Goal: Information Seeking & Learning: Learn about a topic

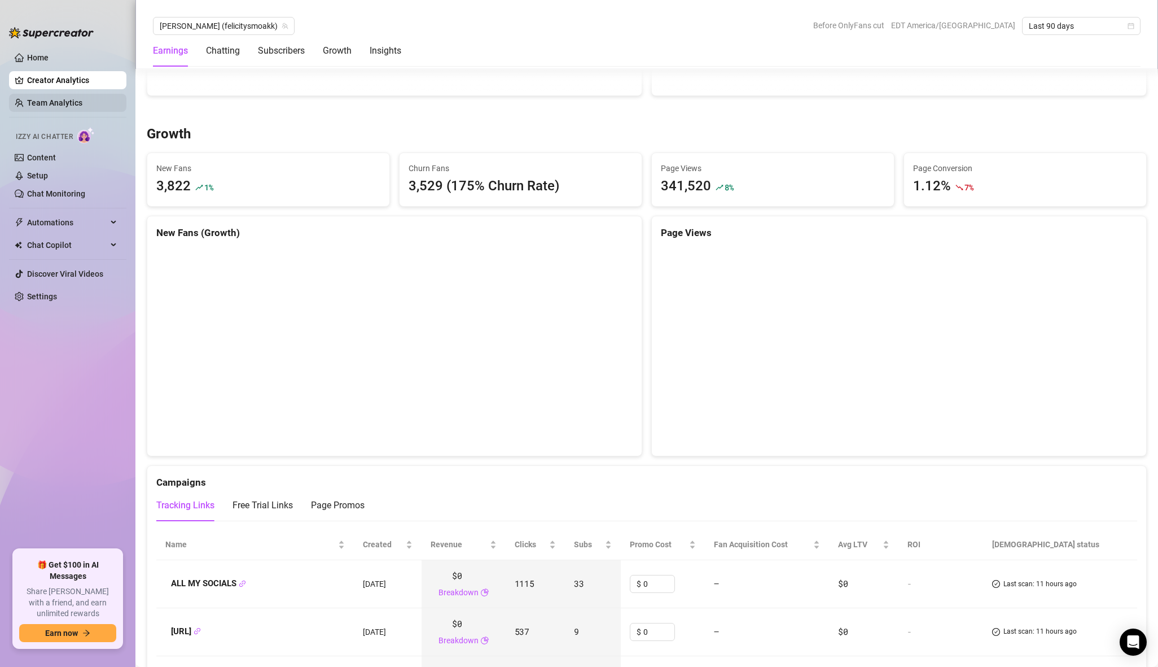
click at [66, 100] on link "Team Analytics" at bounding box center [54, 102] width 55 height 9
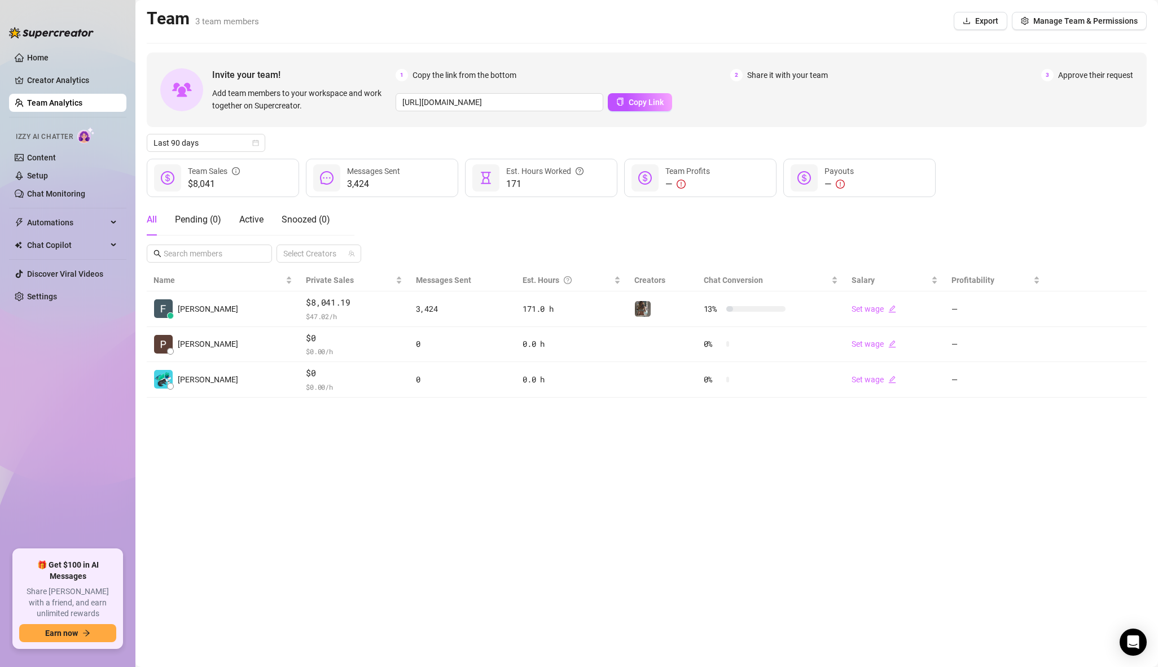
click at [212, 310] on td "[PERSON_NAME]" at bounding box center [223, 309] width 152 height 36
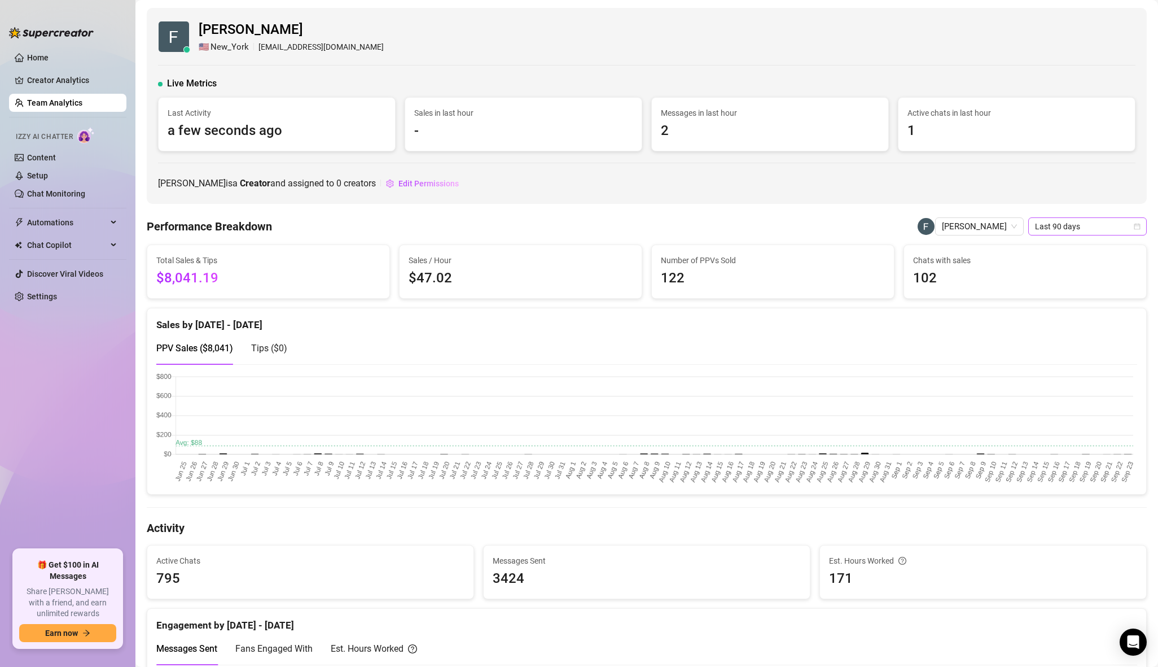
click at [1084, 233] on span "Last 90 days" at bounding box center [1087, 226] width 105 height 17
click at [1056, 319] on div "Custom date" at bounding box center [1087, 320] width 100 height 12
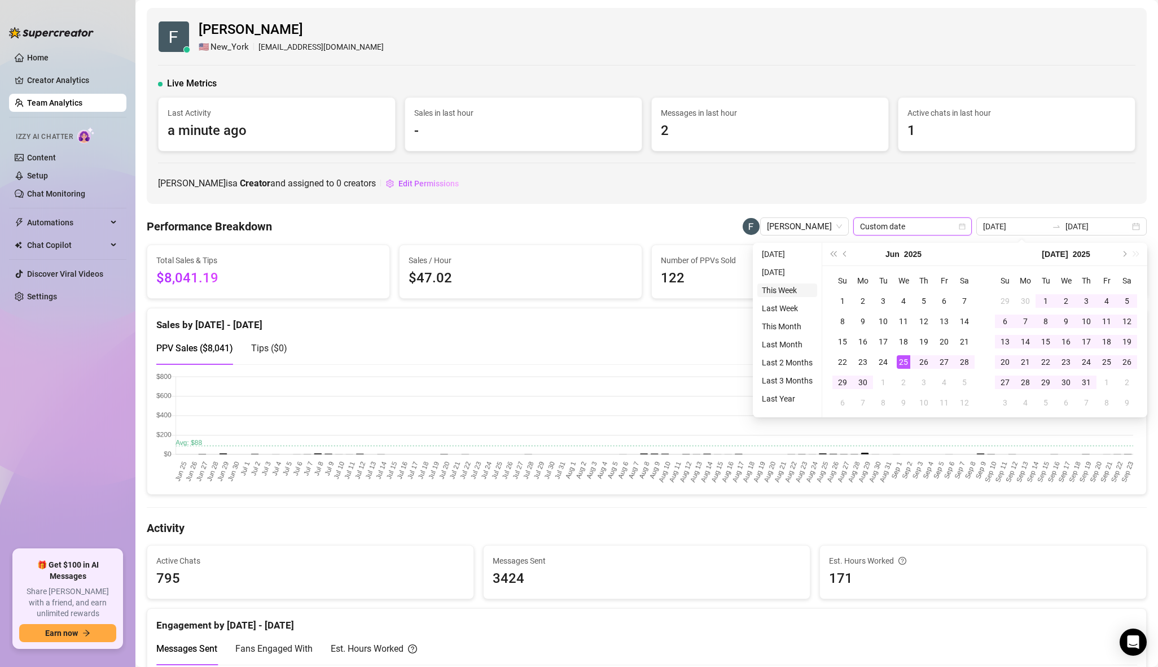
type input "[DATE]"
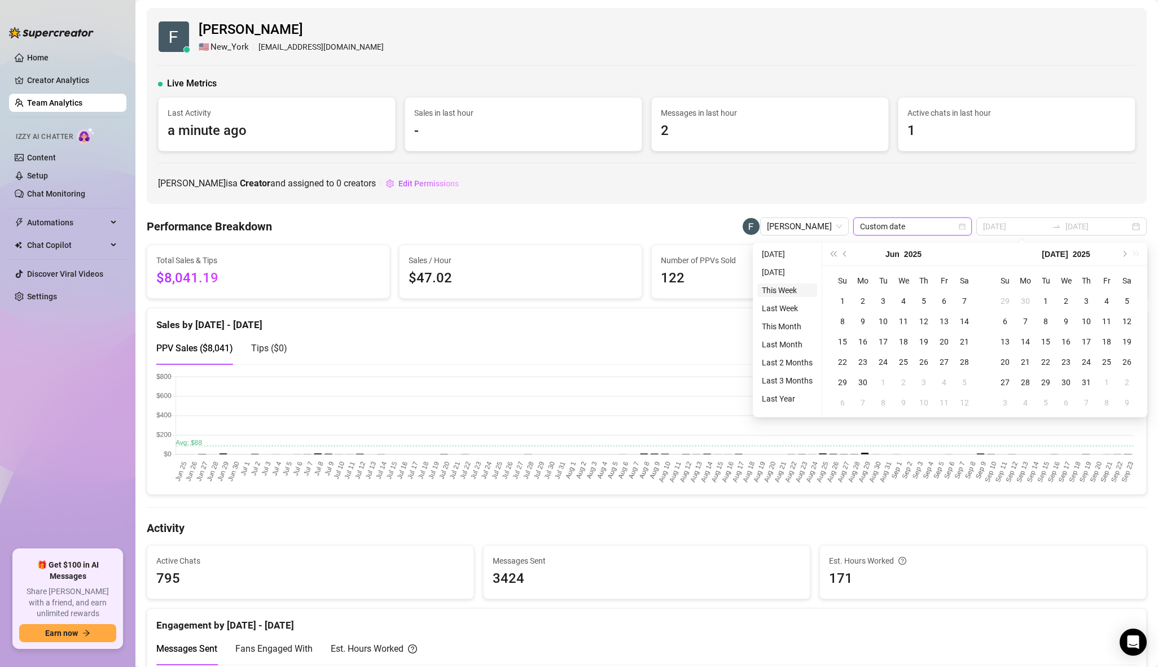
type input "[DATE]"
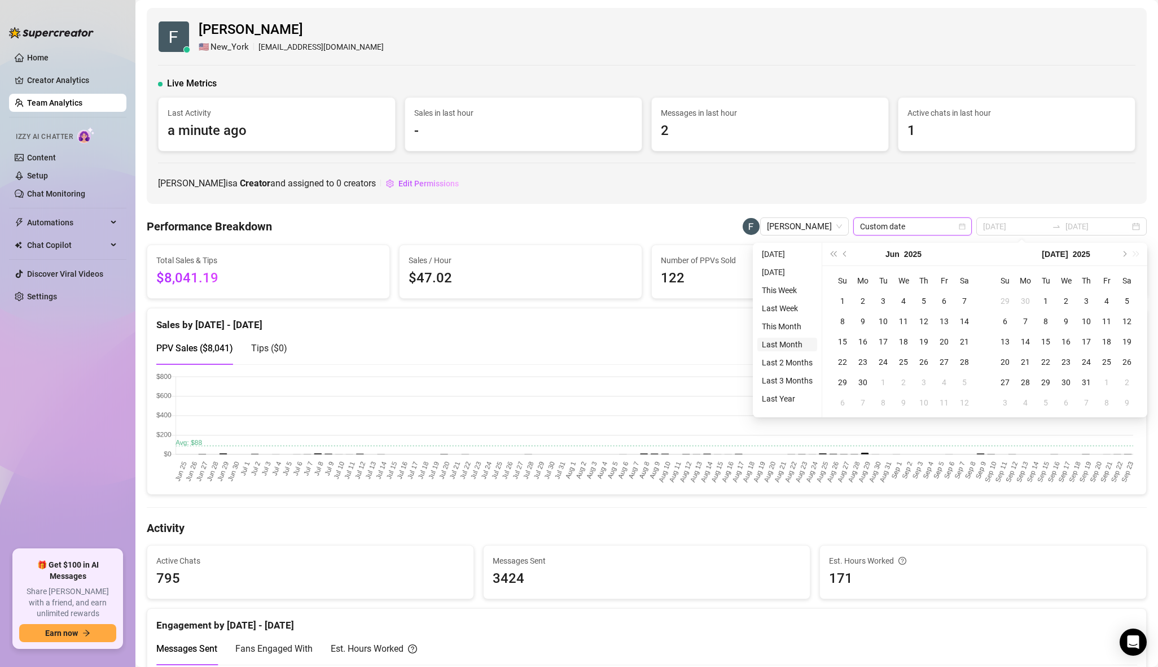
type input "[DATE]"
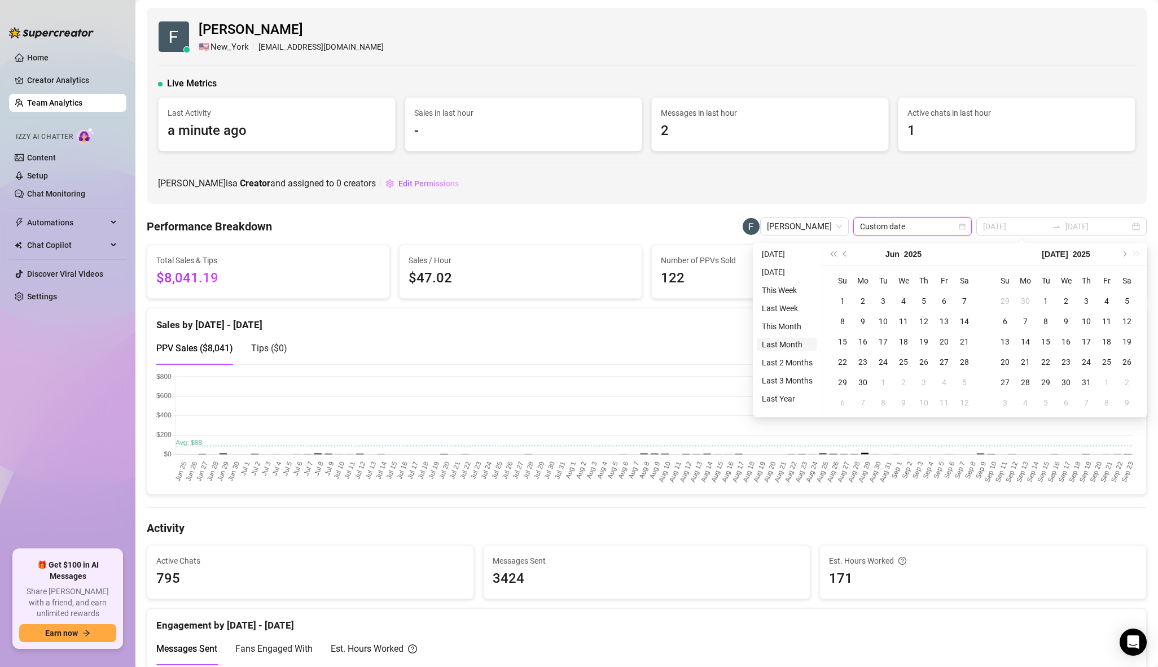
type input "[DATE]"
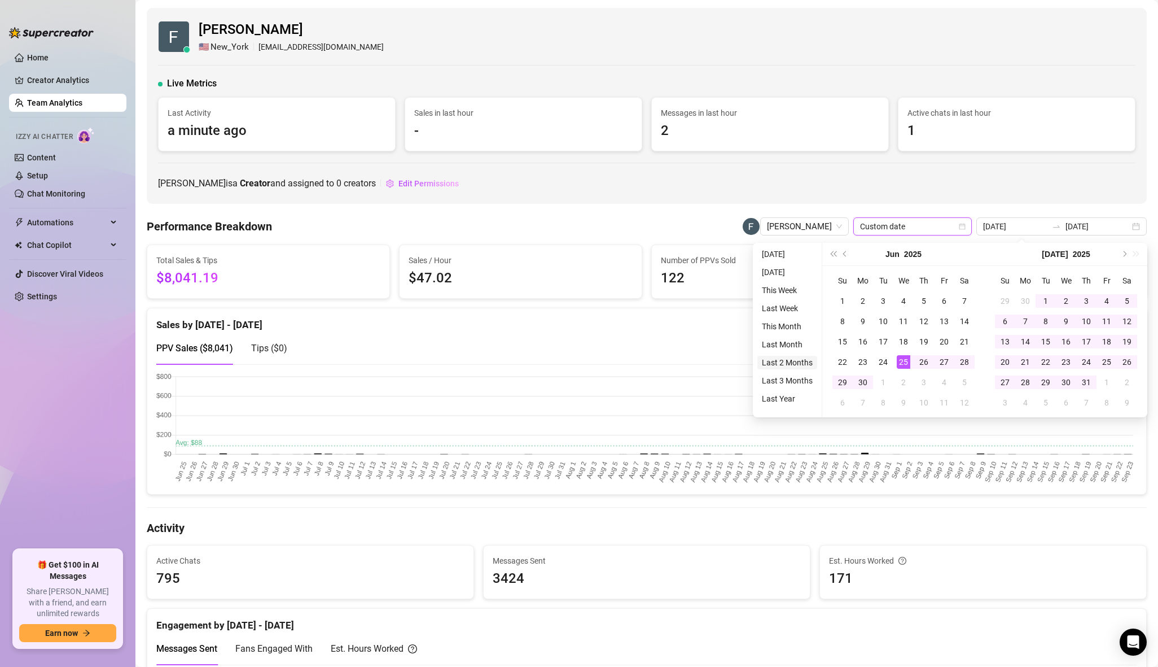
type input "[DATE]"
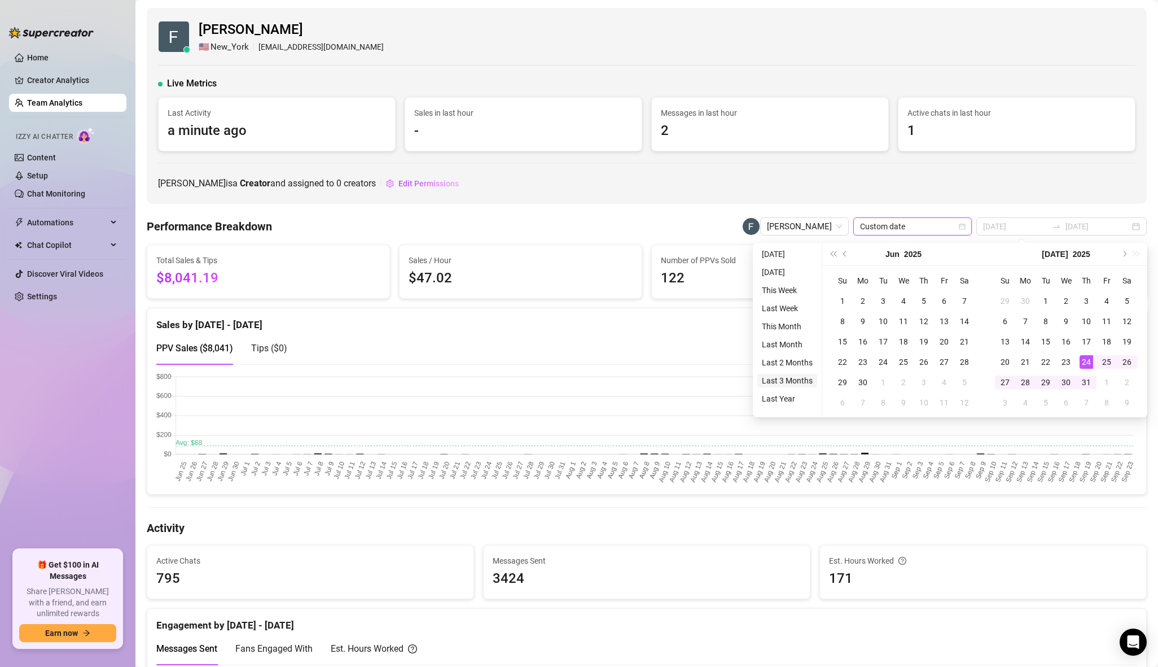
type input "[DATE]"
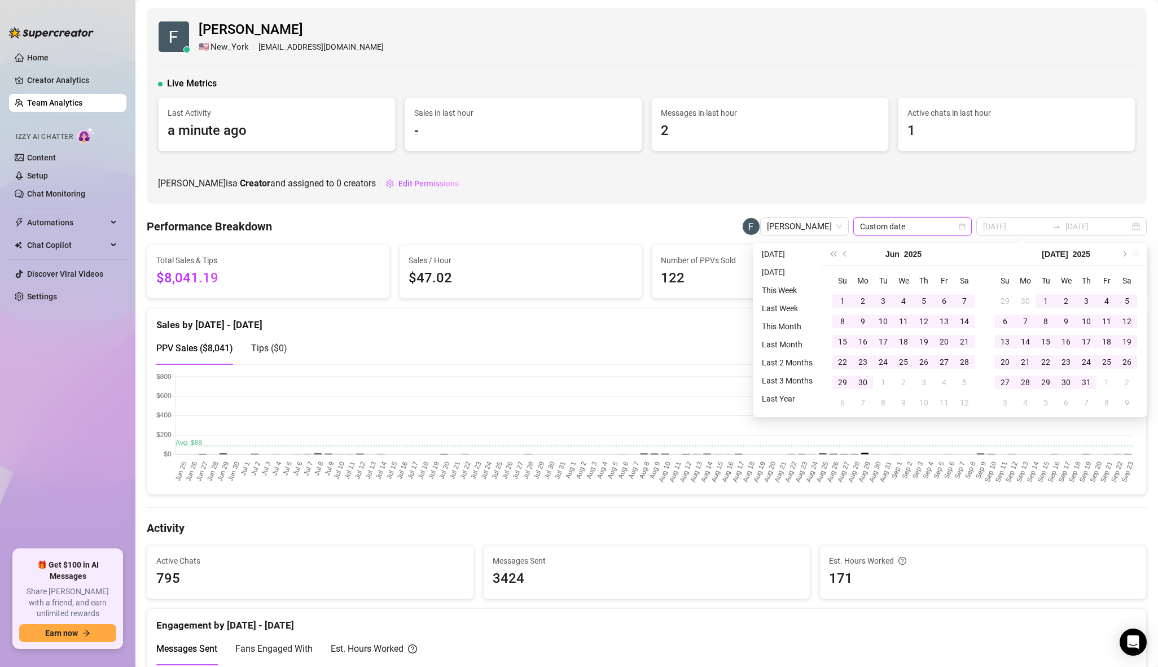
type input "[DATE]"
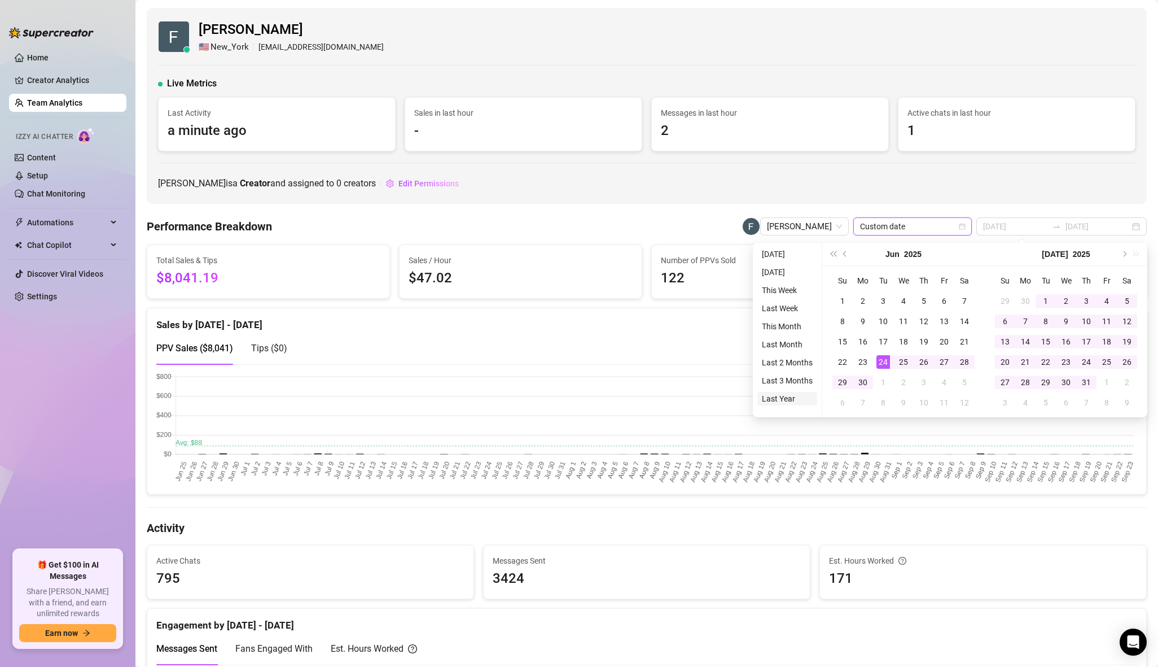
type input "[DATE]"
click at [797, 395] on li "Last Year" at bounding box center [787, 399] width 60 height 14
type input "[DATE]"
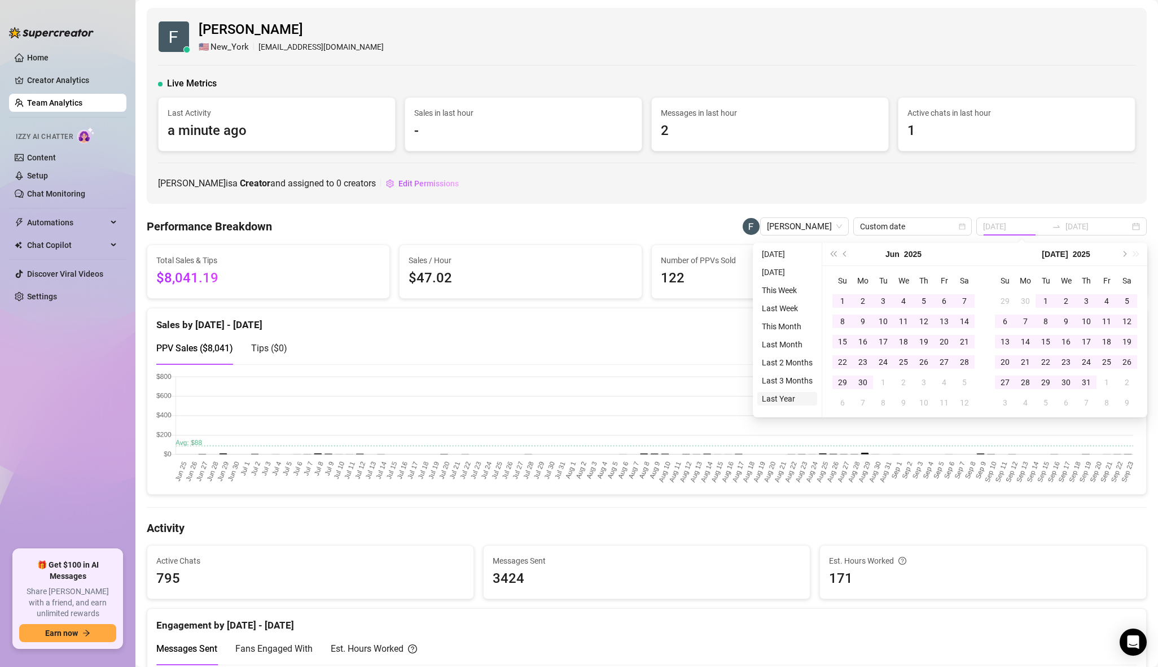
type input "[DATE]"
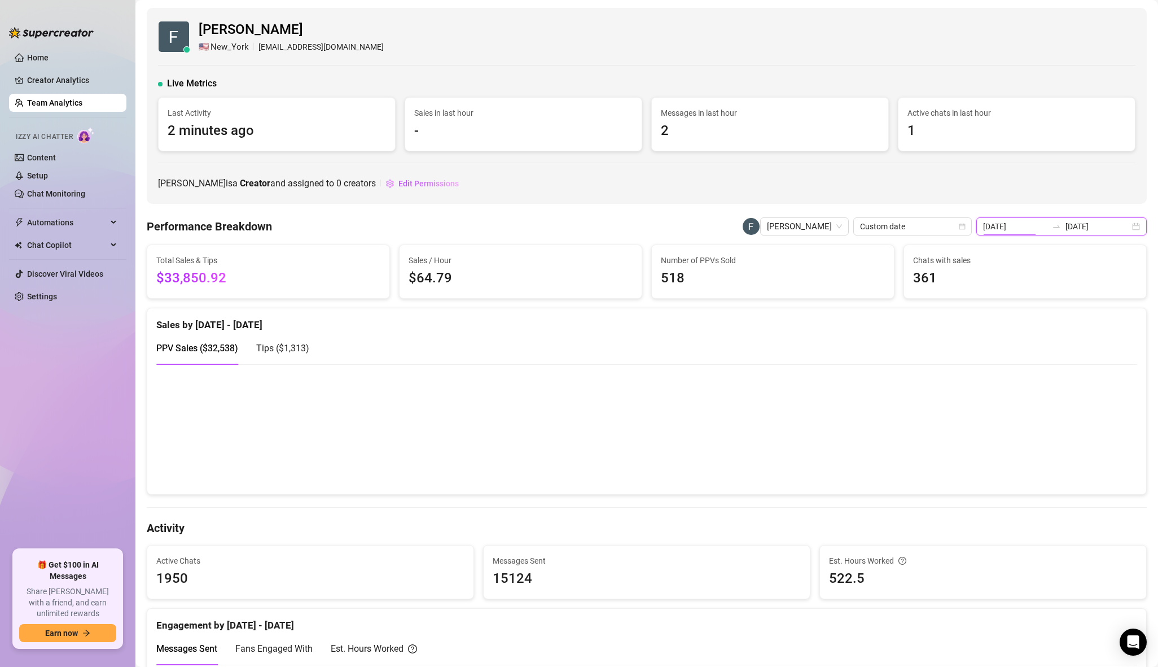
click at [1036, 227] on input "[DATE]" at bounding box center [1015, 226] width 64 height 12
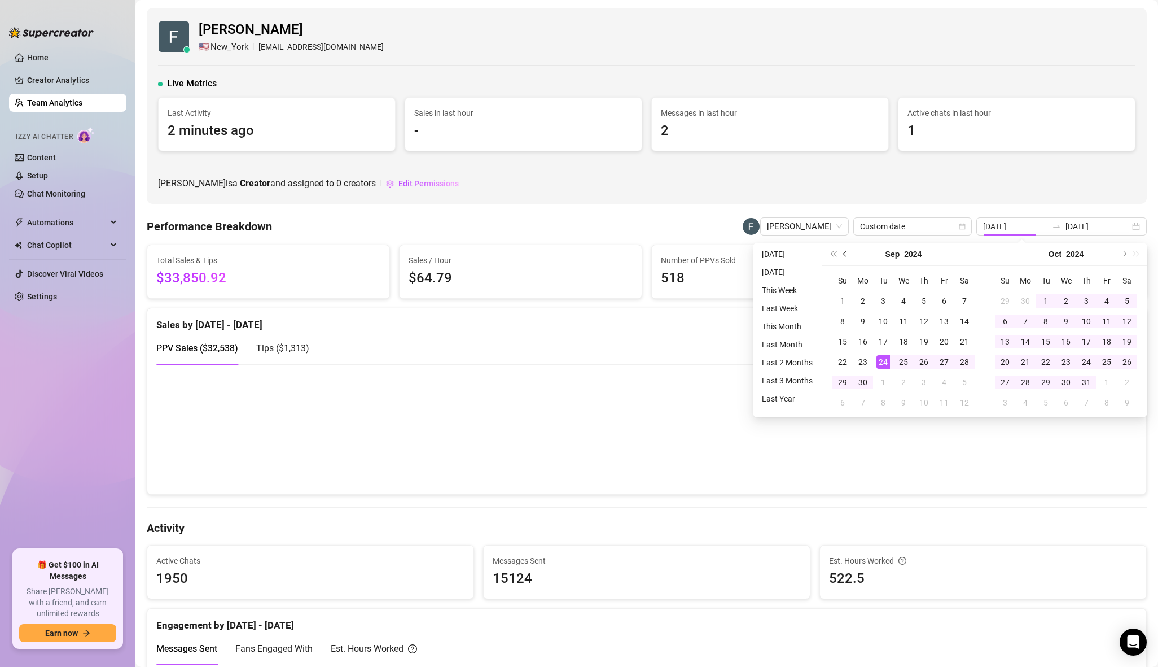
click at [847, 255] on button "Previous month (PageUp)" at bounding box center [845, 254] width 12 height 23
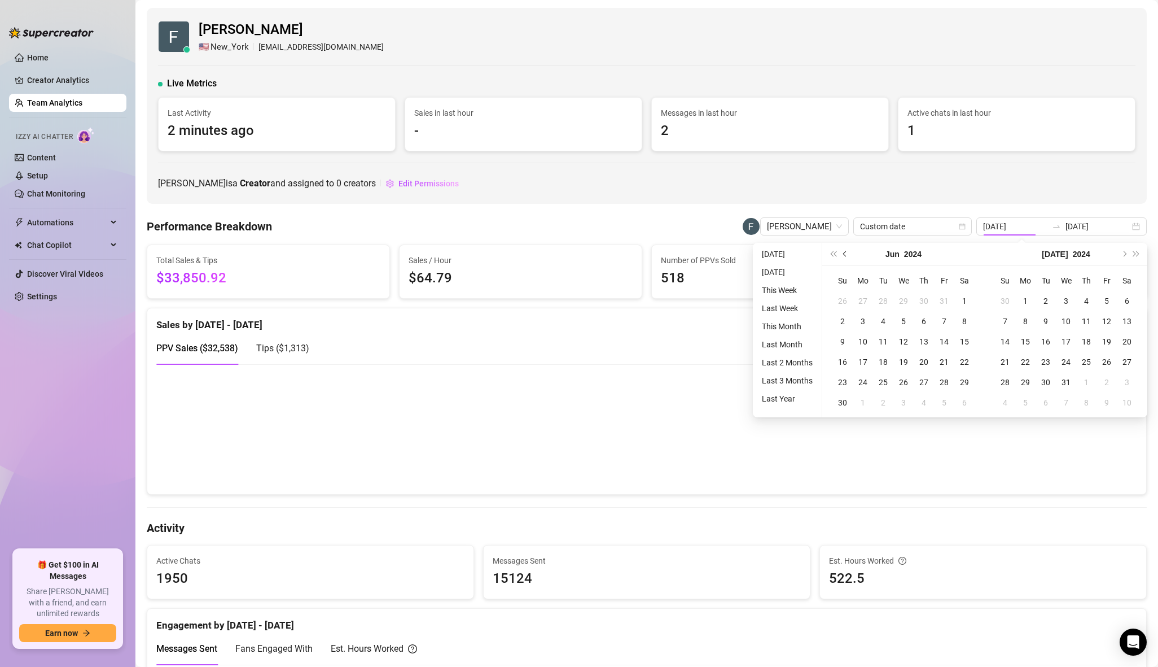
click at [847, 255] on button "Previous month (PageUp)" at bounding box center [845, 254] width 12 height 23
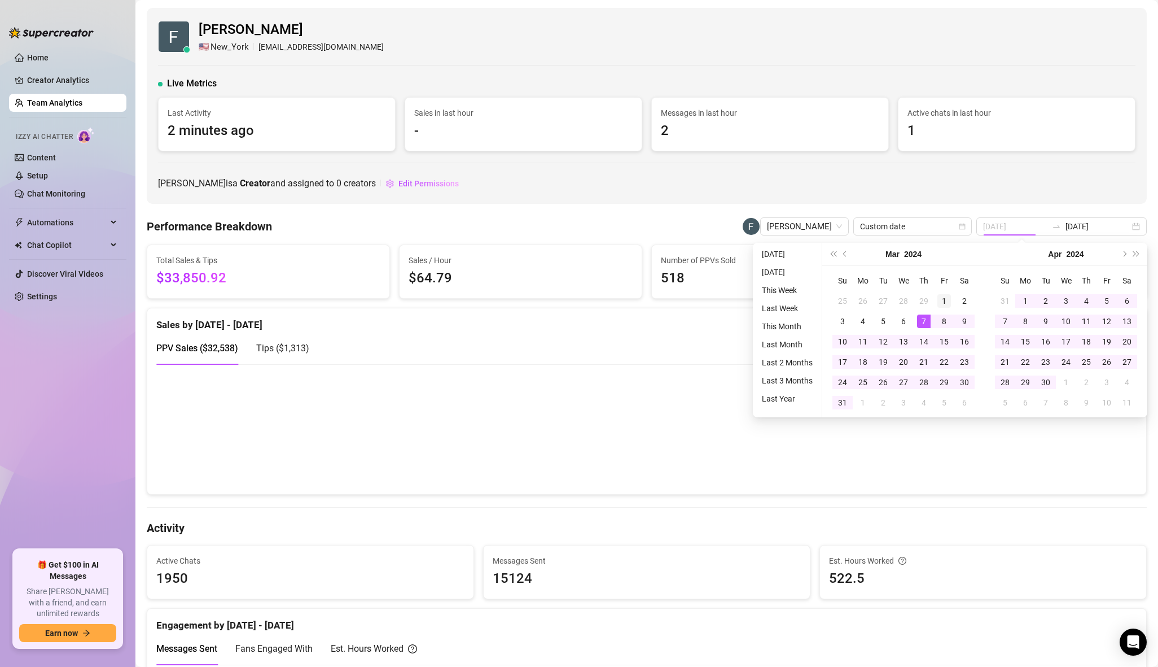
type input "[DATE]"
click at [944, 300] on div "1" at bounding box center [945, 301] width 14 height 14
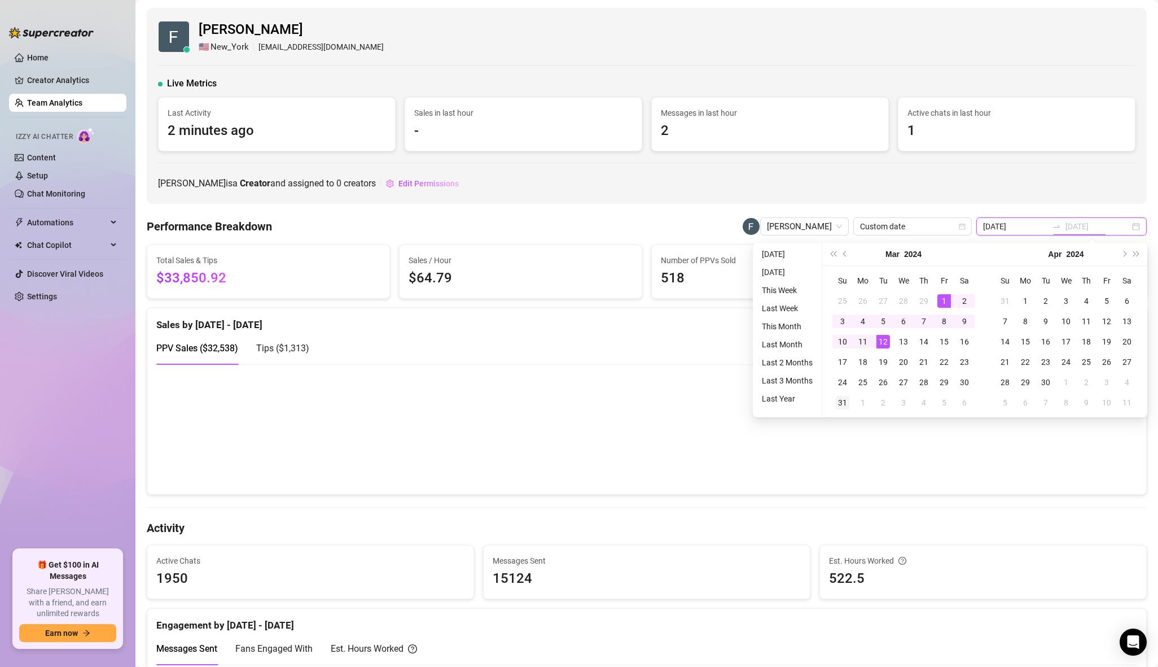
type input "[DATE]"
click at [837, 404] on div "31" at bounding box center [843, 403] width 14 height 14
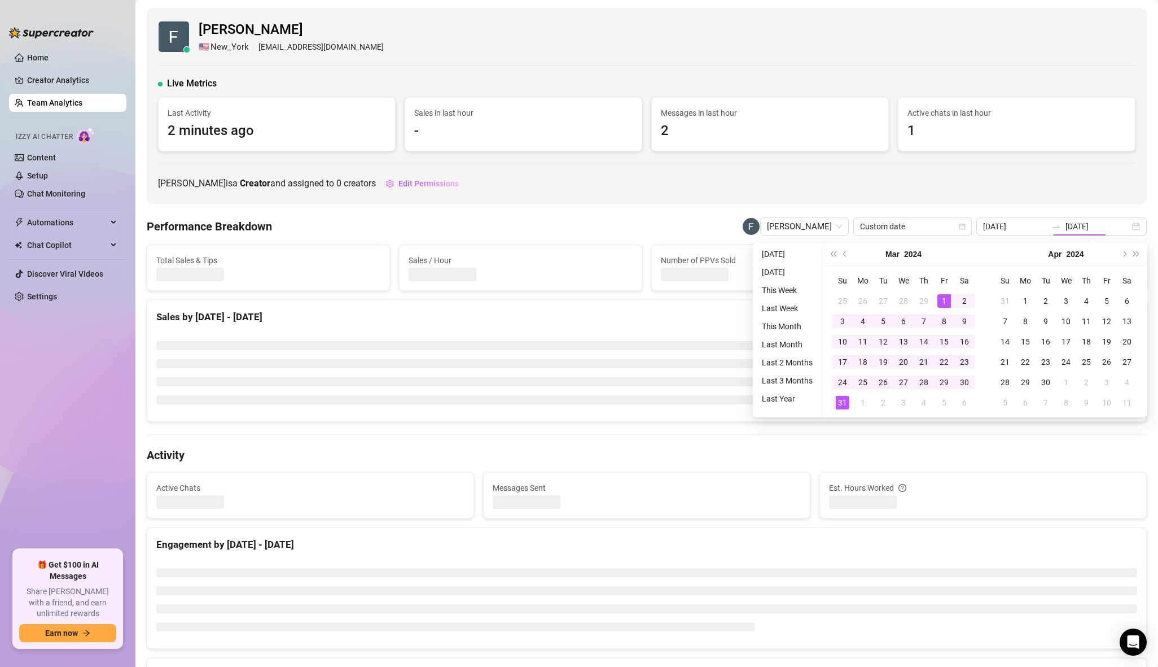
type input "[DATE]"
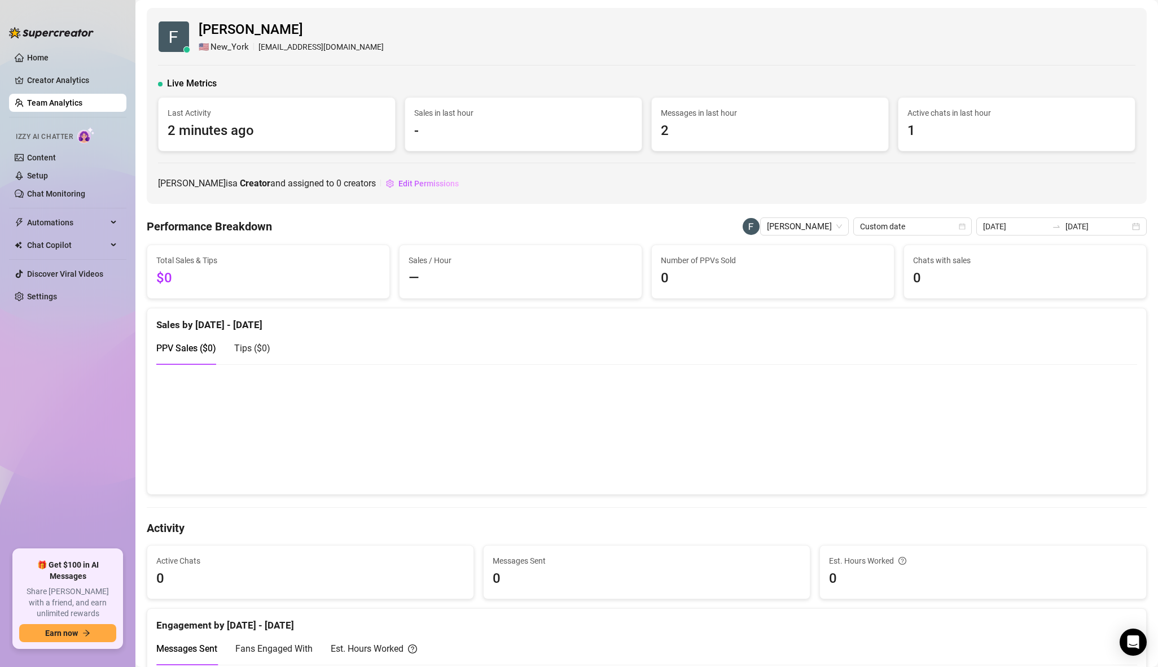
click at [599, 402] on canvas at bounding box center [646, 429] width 981 height 112
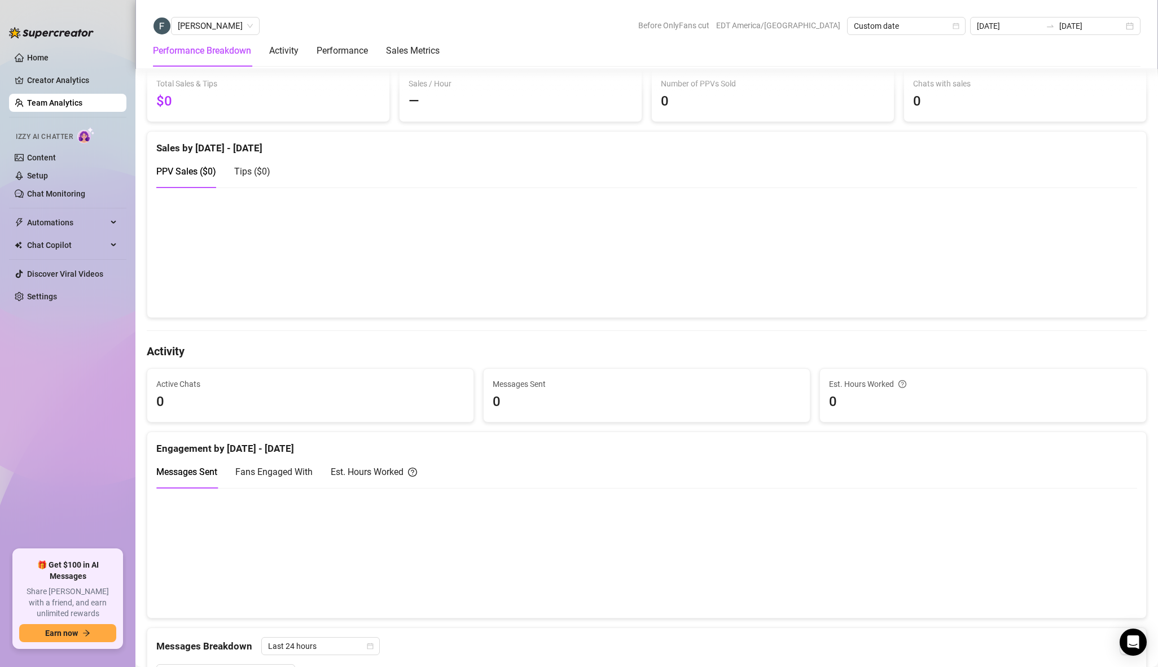
scroll to position [34, 0]
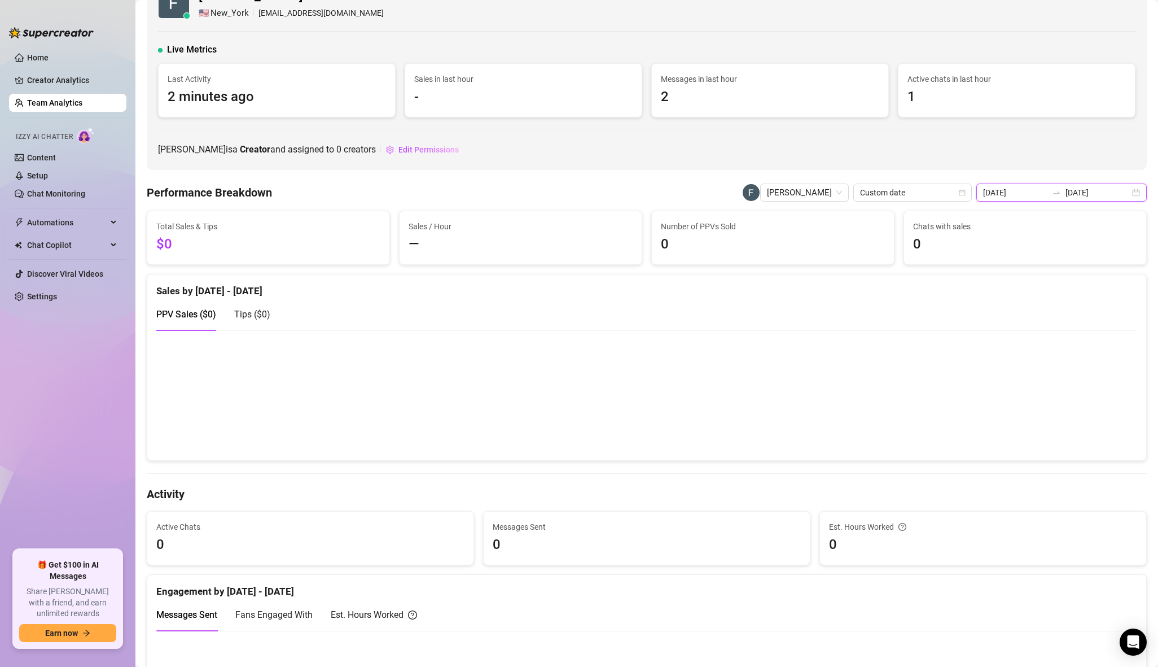
click at [1048, 189] on input "[DATE]" at bounding box center [1015, 192] width 64 height 12
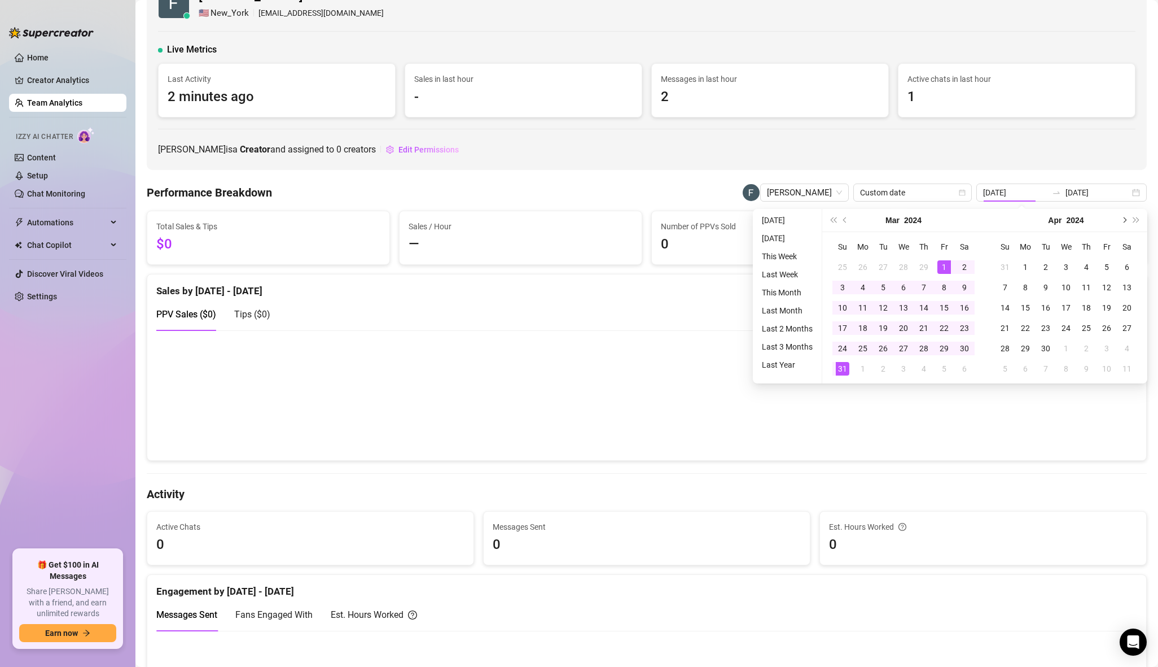
click at [1123, 217] on span "Next month (PageDown)" at bounding box center [1124, 220] width 6 height 6
type input "[DATE]"
click at [864, 265] on div "1" at bounding box center [863, 267] width 14 height 14
type input "[DATE]"
click at [886, 343] on div "30" at bounding box center [884, 348] width 14 height 14
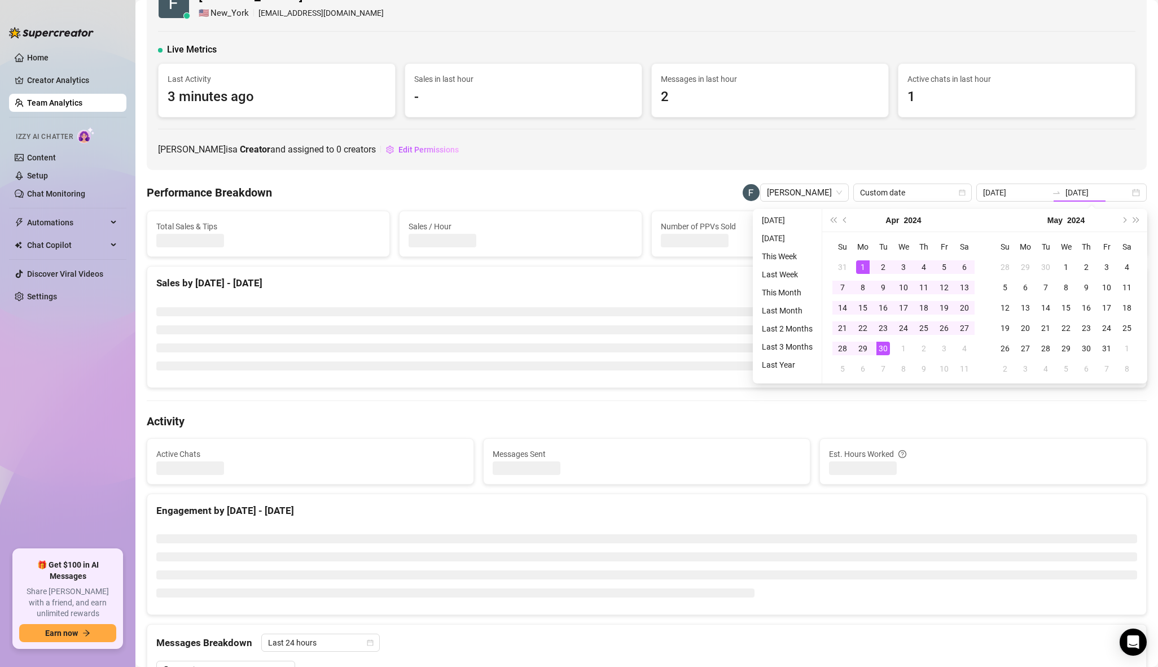
type input "[DATE]"
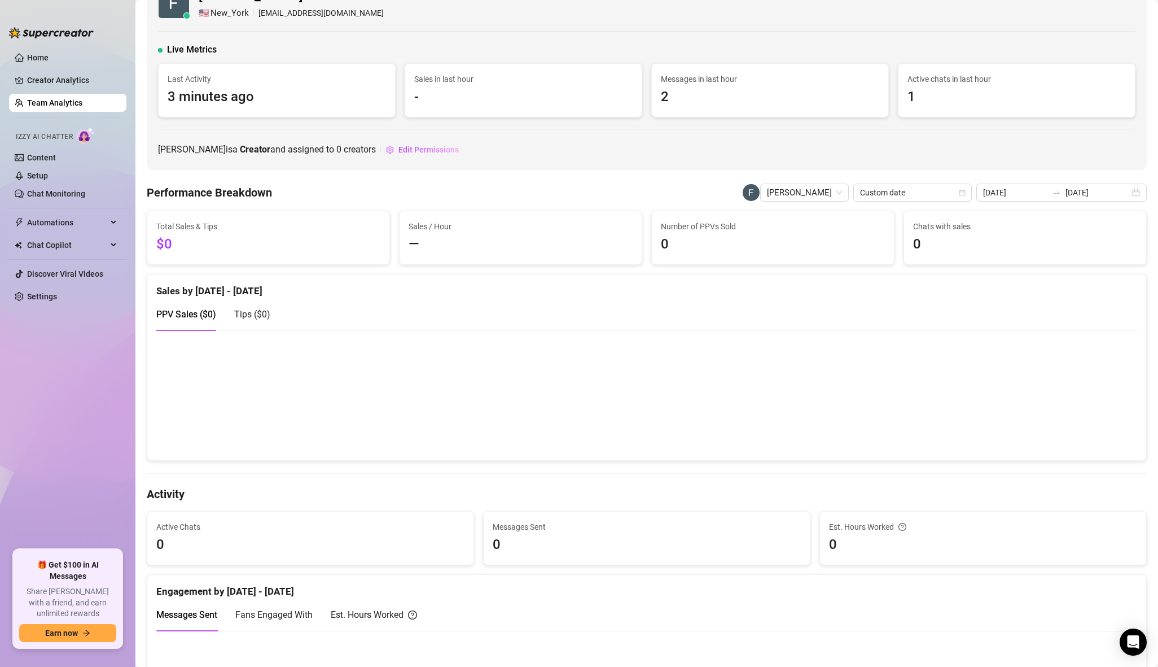
click at [194, 419] on canvas at bounding box center [646, 395] width 981 height 112
click at [1085, 189] on input "[DATE]" at bounding box center [1098, 192] width 64 height 12
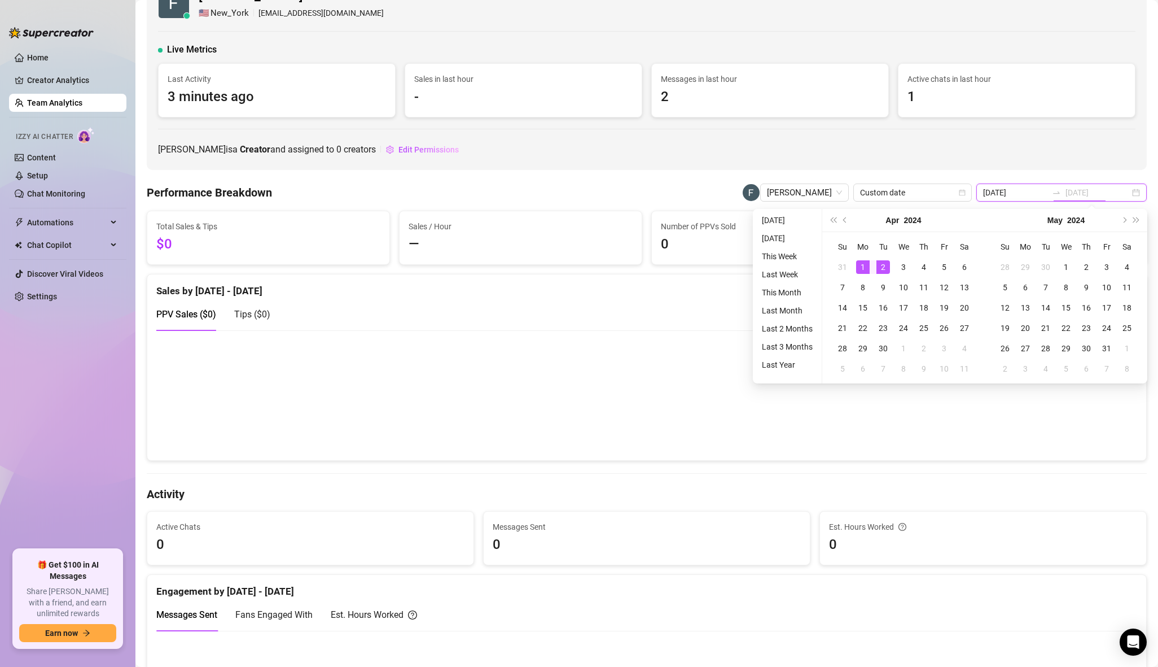
type input "[DATE]"
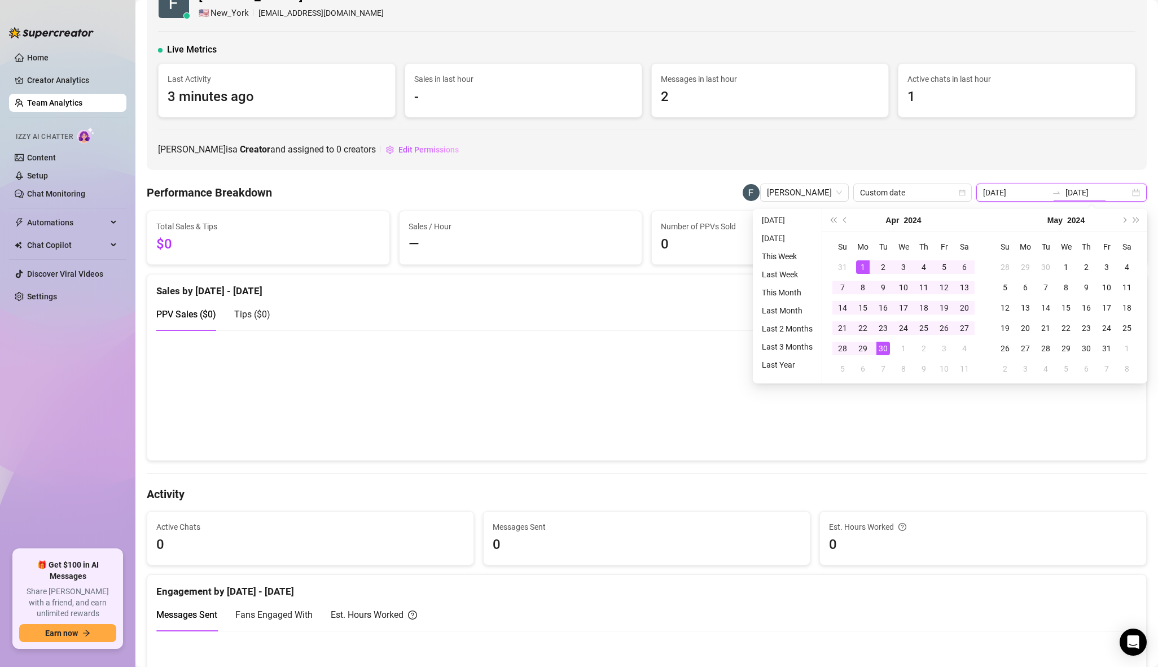
type input "[DATE]"
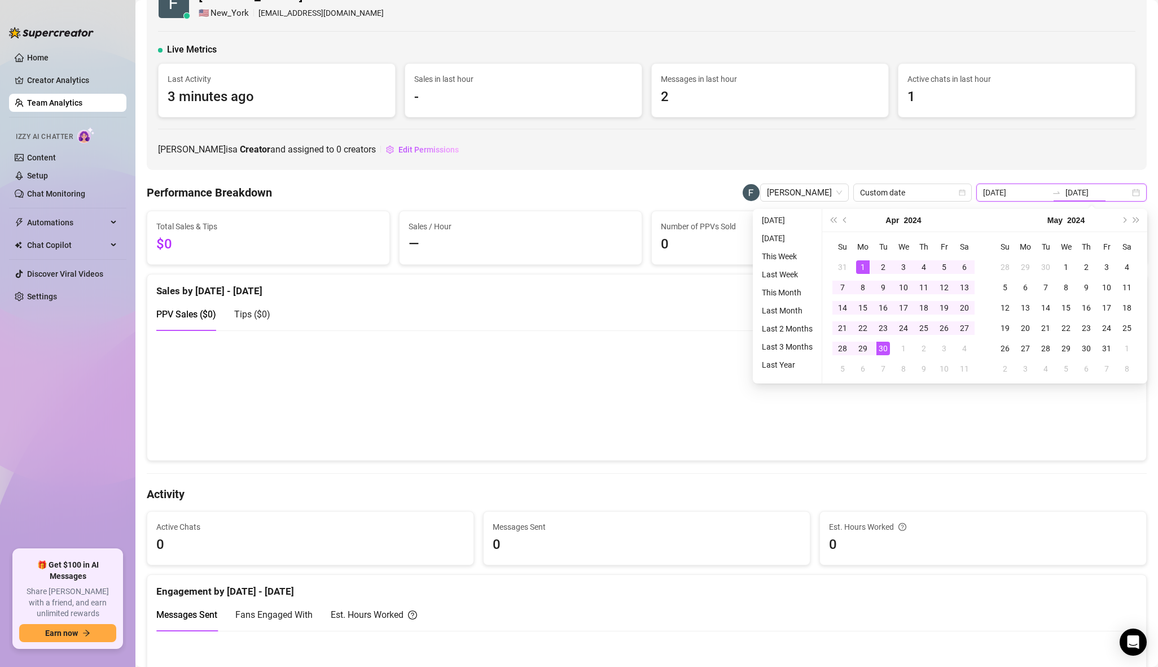
type input "[DATE]"
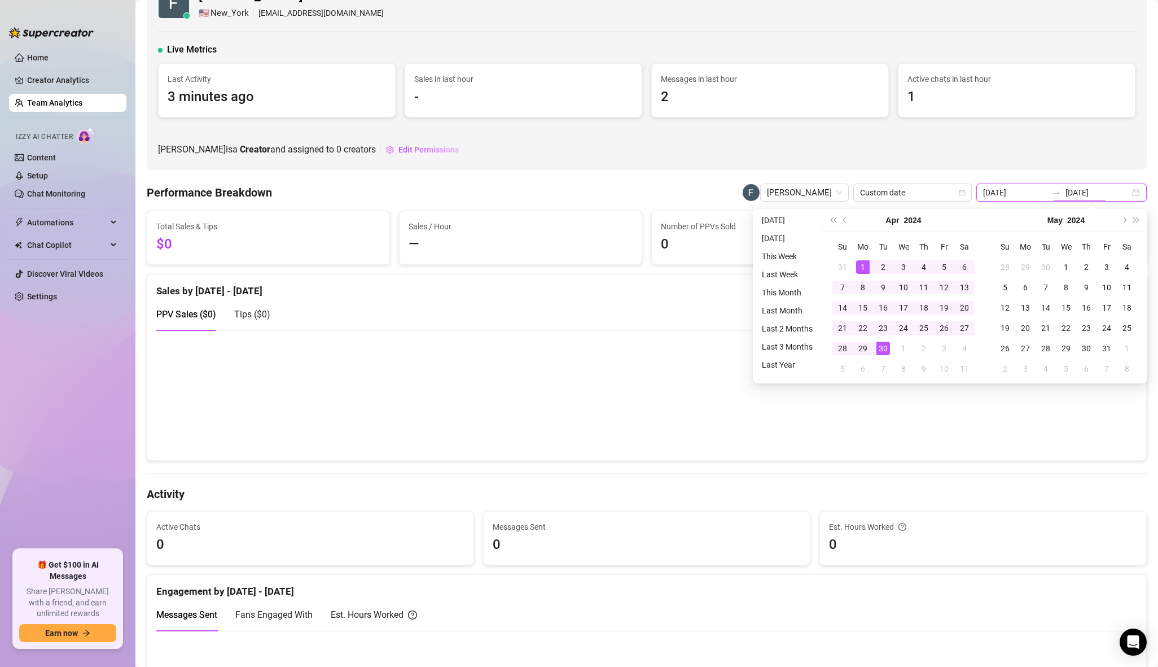
type input "[DATE]"
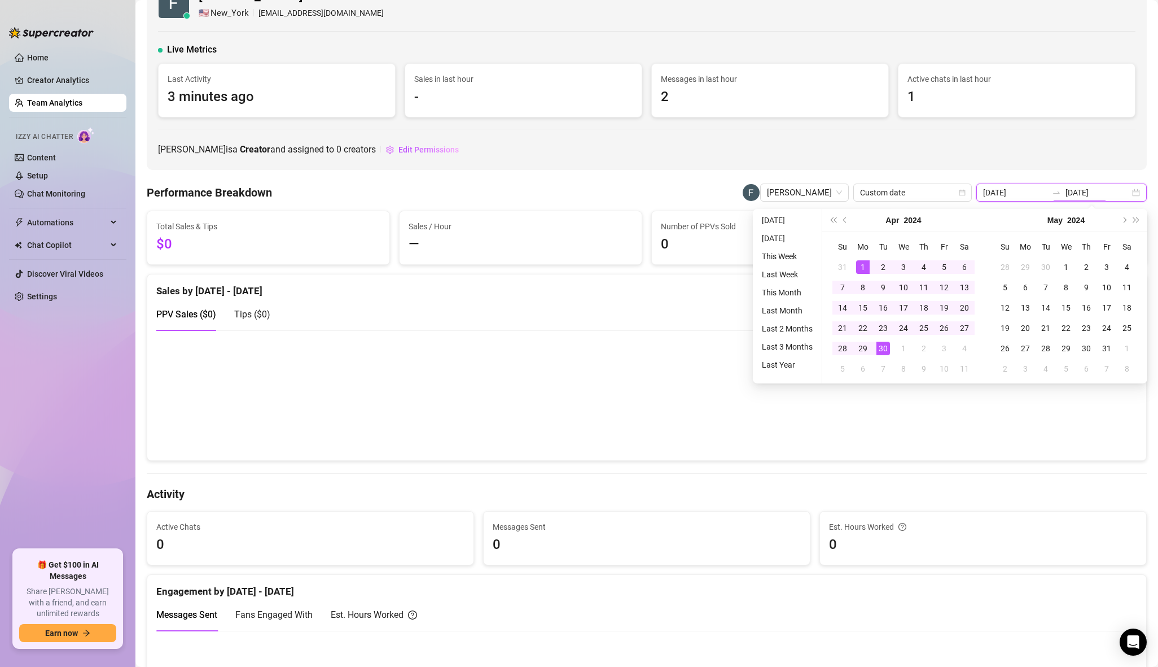
type input "[DATE]"
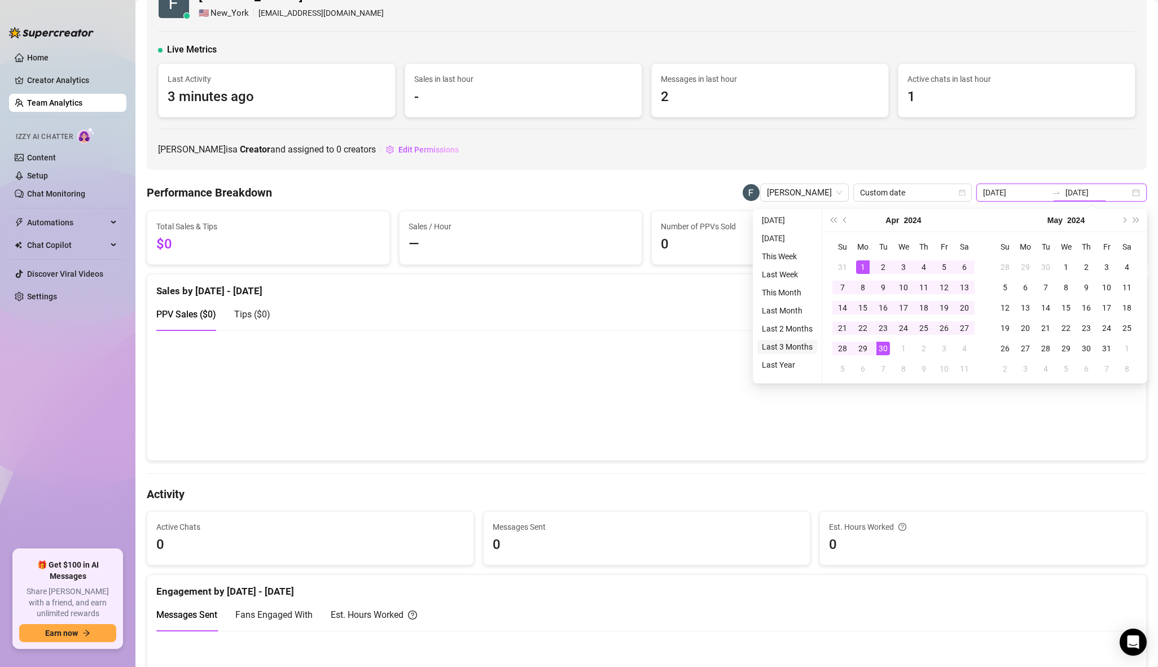
type input "[DATE]"
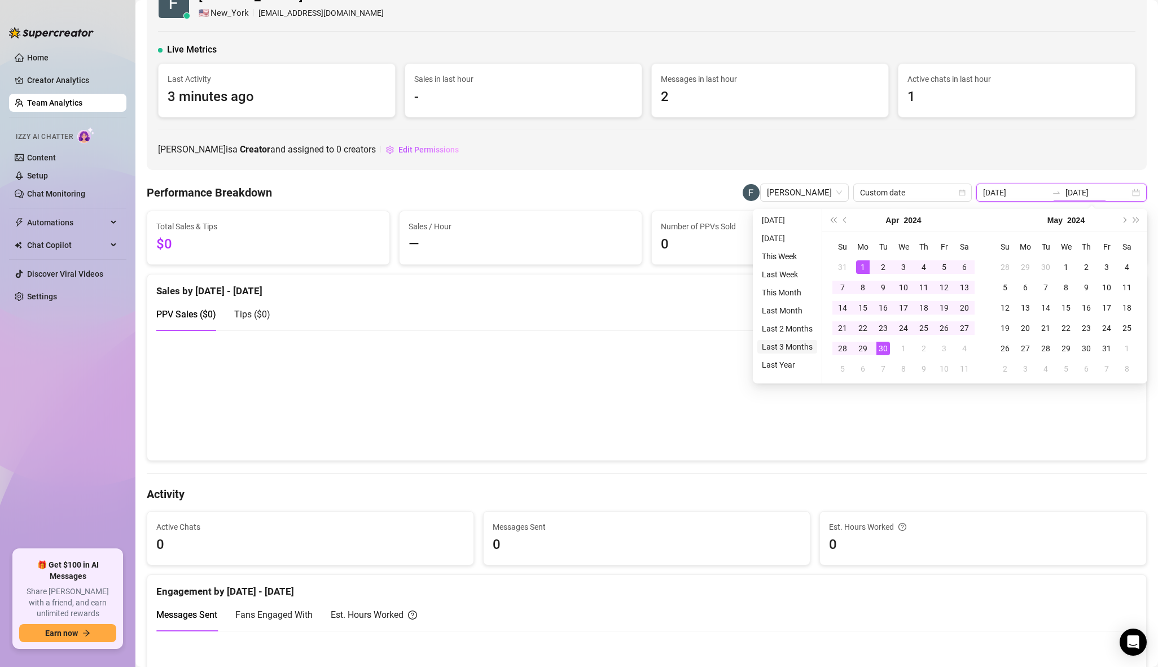
type input "[DATE]"
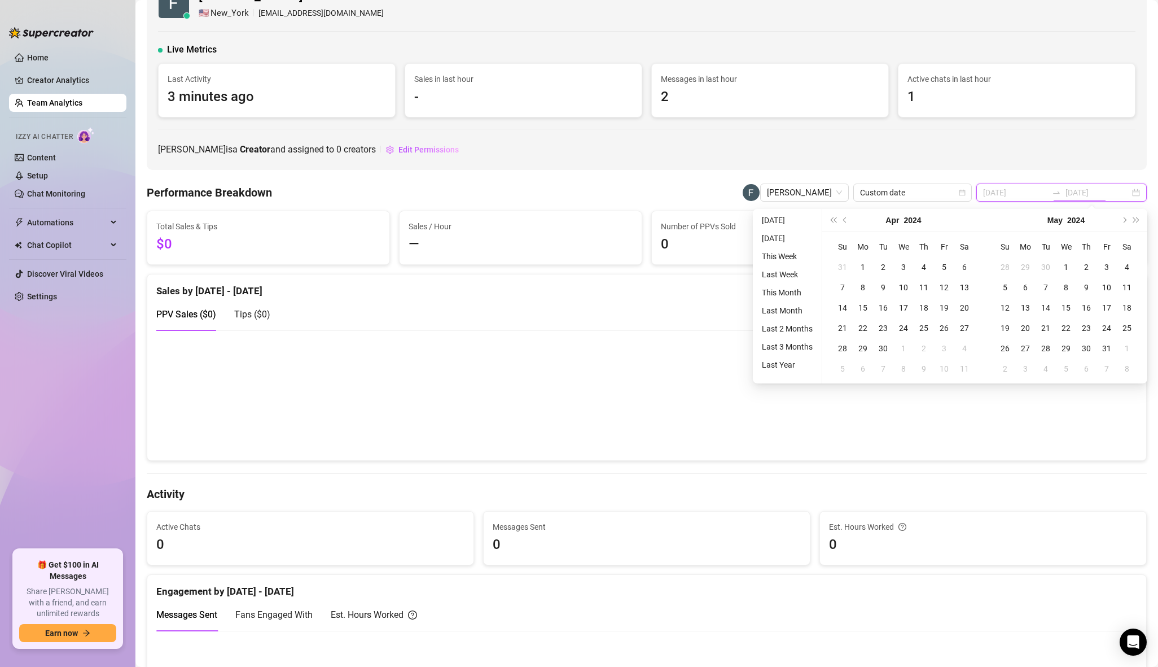
type input "[DATE]"
click at [791, 348] on li "Last 3 Months" at bounding box center [787, 347] width 60 height 14
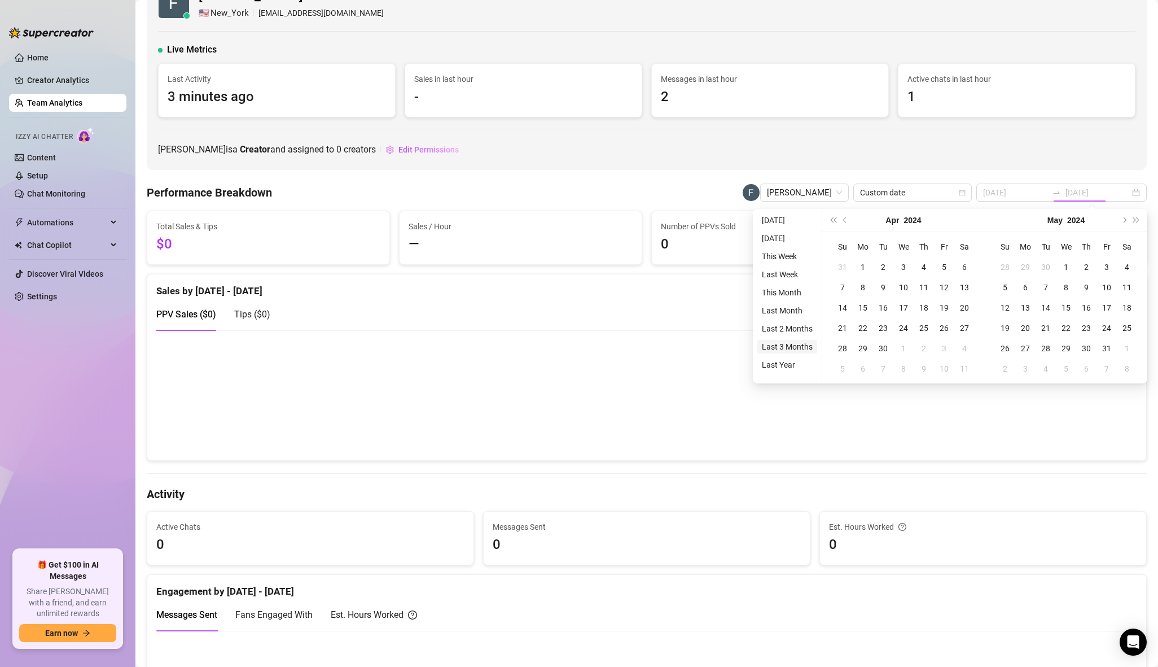
type input "[DATE]"
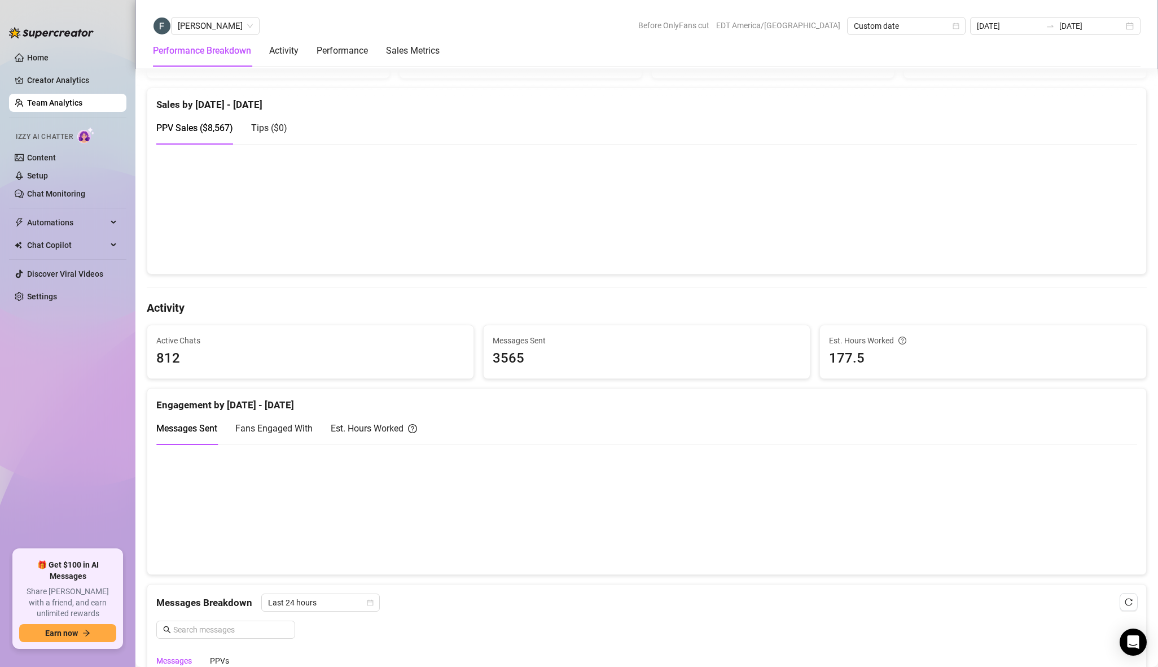
scroll to position [224, 0]
click at [655, 510] on canvas at bounding box center [646, 505] width 981 height 112
click at [281, 419] on span "Fans Engaged With" at bounding box center [273, 424] width 77 height 11
click at [353, 419] on div "Est. Hours Worked" at bounding box center [374, 424] width 86 height 14
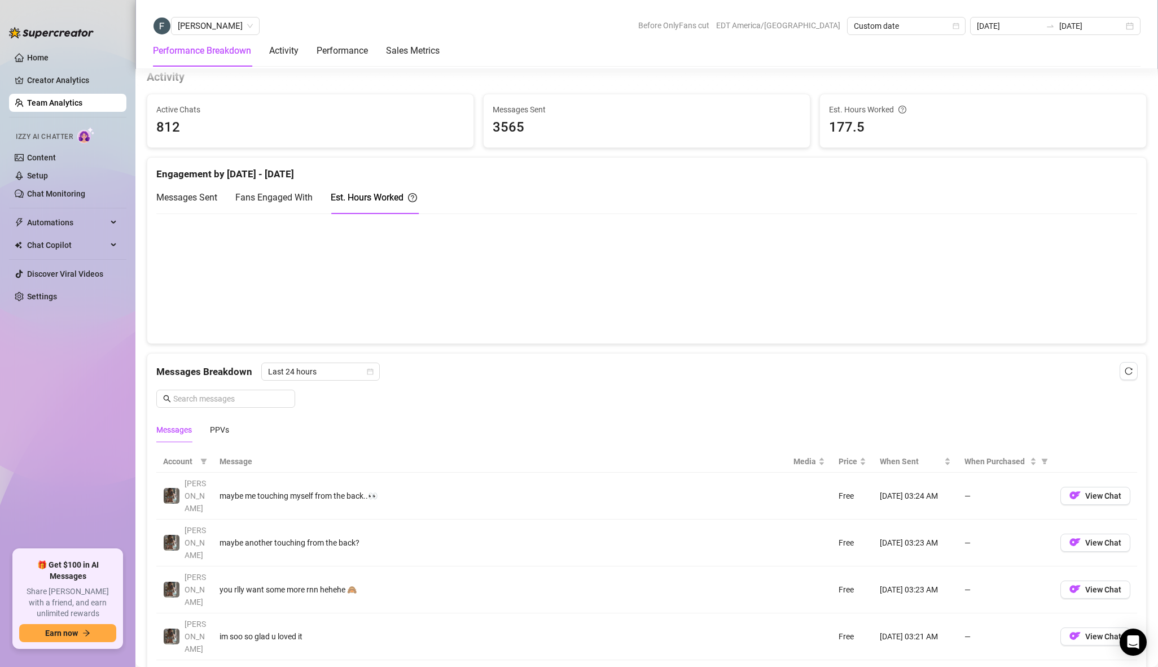
scroll to position [453, 0]
click at [220, 428] on div "PPVs" at bounding box center [219, 428] width 19 height 12
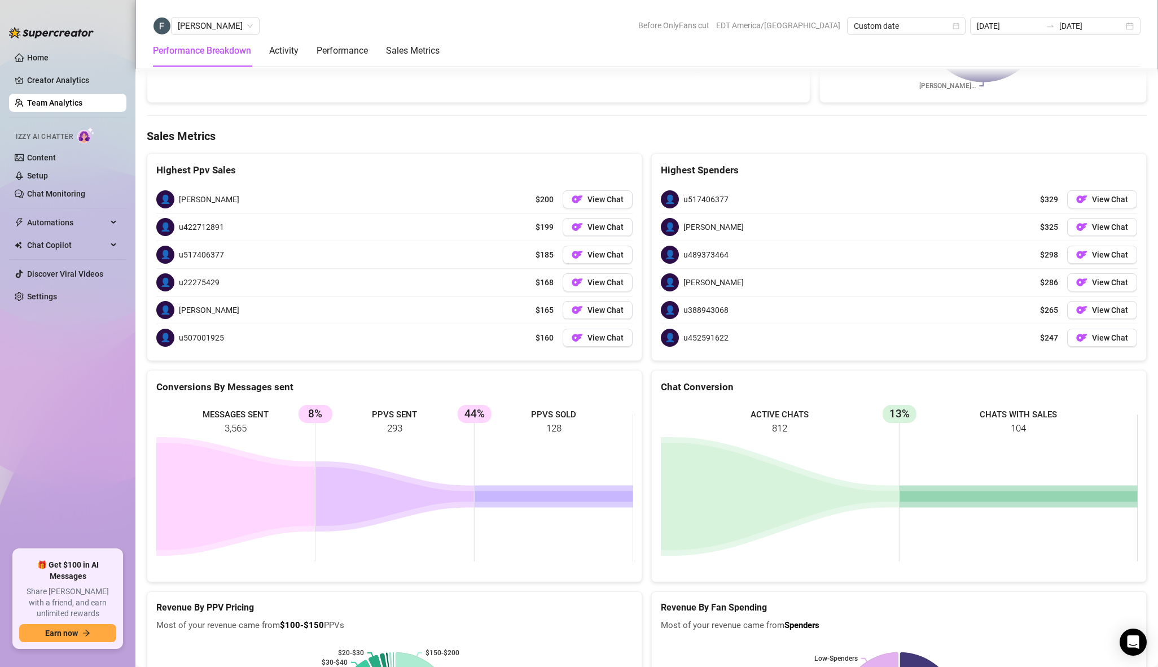
scroll to position [1300, 0]
